Goal: Task Accomplishment & Management: Use online tool/utility

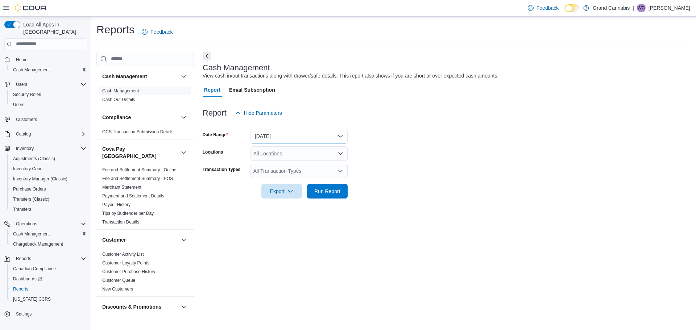
click at [271, 134] on button "[DATE]" at bounding box center [299, 136] width 97 height 15
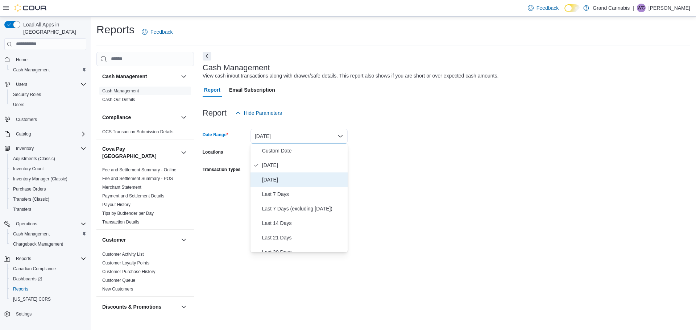
click at [272, 179] on span "[DATE]" at bounding box center [303, 179] width 83 height 9
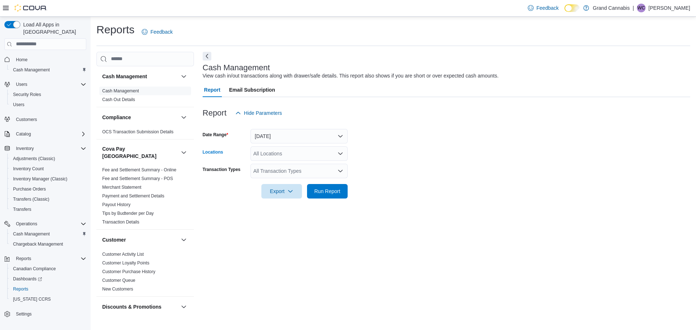
click at [271, 153] on div "All Locations" at bounding box center [299, 153] width 97 height 15
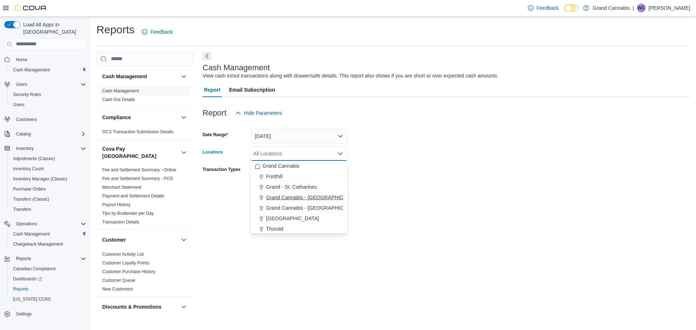
scroll to position [12, 0]
click at [285, 227] on span "Tillsonburg" at bounding box center [278, 227] width 25 height 7
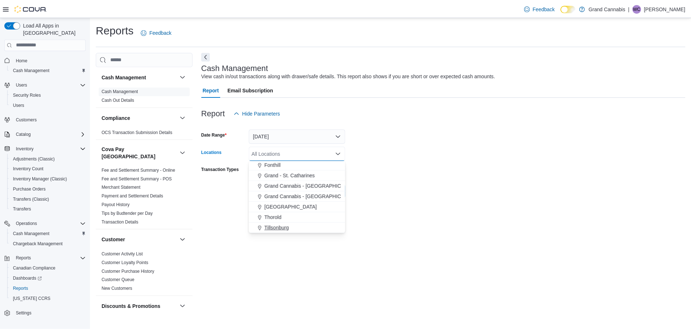
scroll to position [1, 0]
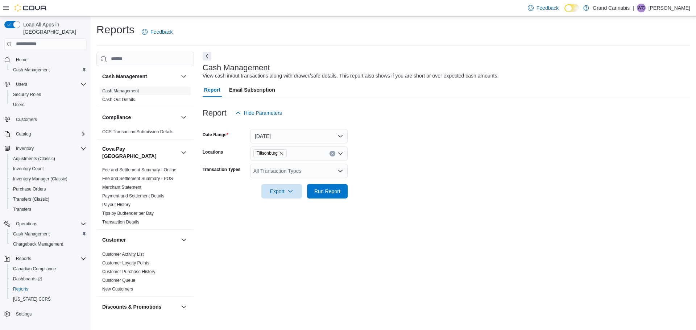
click at [417, 185] on form "Date Range [DATE] Locations [GEOGRAPHIC_DATA] Transaction Types All Transaction…" at bounding box center [447, 159] width 488 height 78
click at [335, 192] on span "Run Report" at bounding box center [327, 190] width 26 height 7
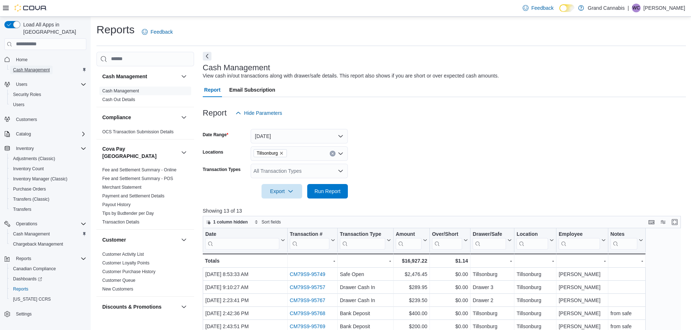
click at [37, 67] on span "Cash Management" at bounding box center [31, 70] width 37 height 6
